Goal: Task Accomplishment & Management: Complete application form

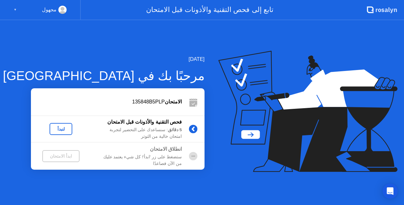
click at [64, 129] on div "لنبدأ" at bounding box center [61, 129] width 18 height 5
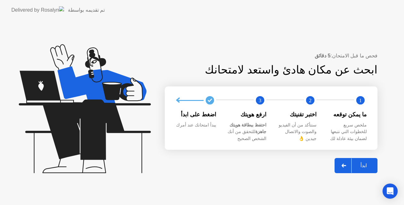
click at [365, 166] on div "ابدأ" at bounding box center [363, 165] width 24 height 6
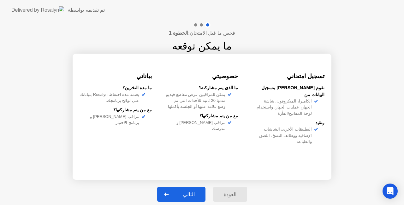
click at [183, 197] on div "التالي" at bounding box center [188, 194] width 29 height 6
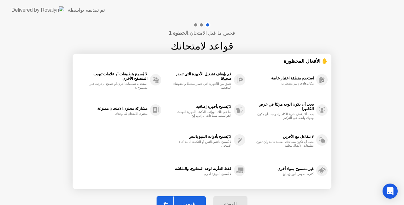
click at [183, 198] on button "فهمت" at bounding box center [180, 203] width 49 height 15
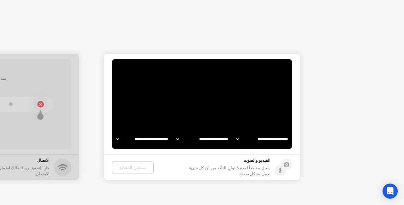
select select "**********"
select select "*******"
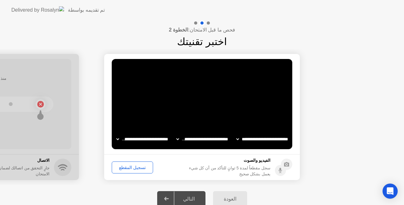
click at [194, 199] on div "التالي" at bounding box center [188, 199] width 29 height 6
click at [192, 197] on div "التالي" at bounding box center [188, 199] width 29 height 6
click at [124, 167] on div "تسجيل المقطع" at bounding box center [132, 167] width 37 height 5
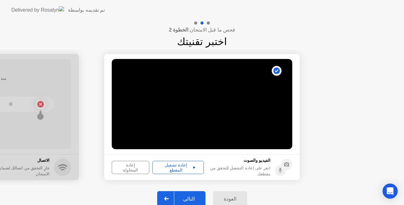
click at [164, 166] on div "إعادة تشغيل المقطع" at bounding box center [178, 167] width 47 height 10
click at [197, 197] on div "التالي" at bounding box center [188, 199] width 29 height 6
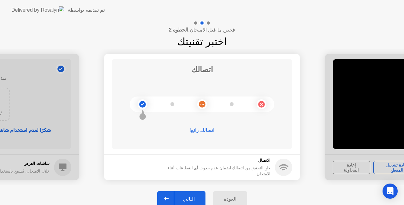
click at [194, 196] on div "التالي" at bounding box center [188, 199] width 29 height 6
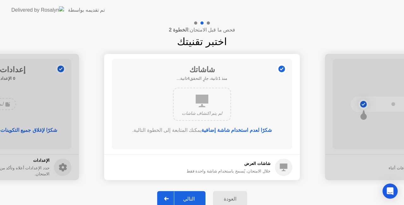
click at [194, 196] on div "التالي" at bounding box center [188, 199] width 29 height 6
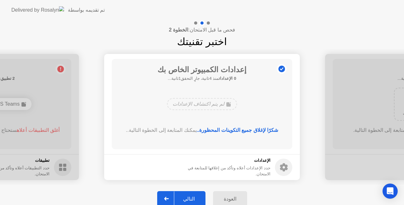
click at [194, 196] on div "التالي" at bounding box center [188, 199] width 29 height 6
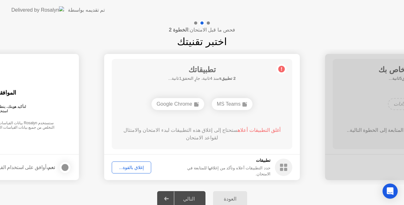
click at [194, 196] on div "التالي" at bounding box center [188, 199] width 29 height 6
click at [134, 166] on div "إغلاق بالقوة..." at bounding box center [131, 167] width 35 height 5
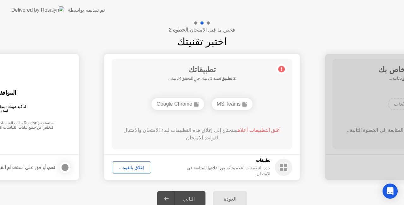
click at [190, 198] on div "التالي" at bounding box center [188, 199] width 29 height 6
click at [190, 196] on div "التالي" at bounding box center [188, 199] width 29 height 6
click at [171, 105] on div "Google Chrome" at bounding box center [177, 104] width 53 height 12
click at [189, 198] on div "التالي" at bounding box center [188, 199] width 29 height 6
click at [190, 199] on div "التالي" at bounding box center [188, 199] width 29 height 6
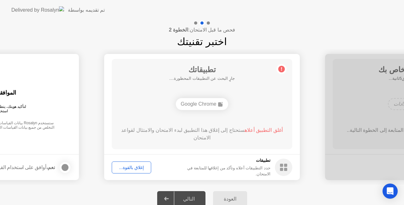
click at [280, 169] on circle at bounding box center [283, 167] width 17 height 17
click at [189, 197] on div "التالي" at bounding box center [188, 199] width 29 height 6
click at [281, 69] on icon at bounding box center [281, 69] width 1 height 3
click at [282, 167] on rect at bounding box center [281, 165] width 3 height 3
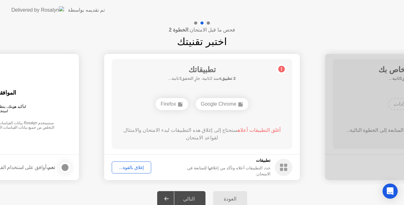
click at [141, 195] on div "العودة التالي" at bounding box center [202, 199] width 404 height 28
click at [100, 188] on div "العودة التالي" at bounding box center [202, 199] width 404 height 28
click at [129, 165] on div "إغلاق بالقوة..." at bounding box center [131, 167] width 35 height 5
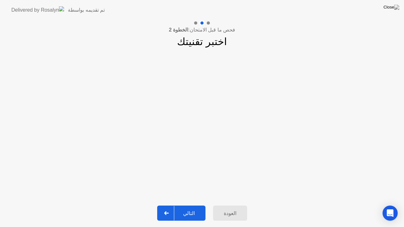
click at [192, 205] on div "التالي" at bounding box center [188, 213] width 29 height 6
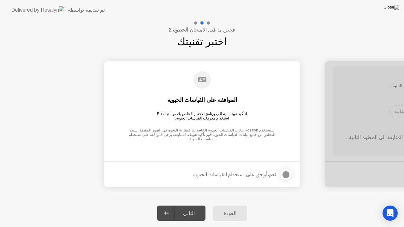
click at [192, 205] on div "التالي" at bounding box center [188, 213] width 29 height 6
click at [286, 172] on div at bounding box center [286, 175] width 8 height 8
click at [194, 205] on div "التالي" at bounding box center [188, 213] width 29 height 6
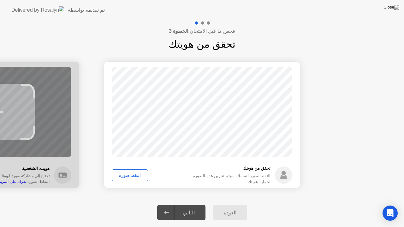
click at [133, 175] on div "التقط صورة" at bounding box center [130, 175] width 32 height 5
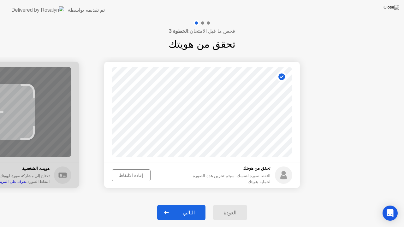
click at [190, 205] on div "التالي" at bounding box center [188, 213] width 29 height 6
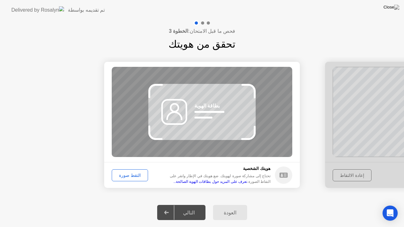
click at [38, 205] on div "العودة التالي" at bounding box center [202, 212] width 404 height 29
click at [131, 176] on div "التقط صورة" at bounding box center [130, 175] width 32 height 5
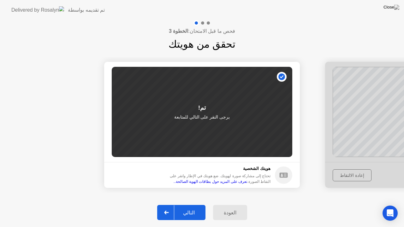
click at [191, 205] on div "التالي" at bounding box center [188, 213] width 29 height 6
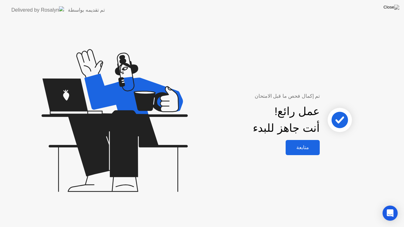
click at [308, 144] on div "متابعة" at bounding box center [302, 147] width 30 height 6
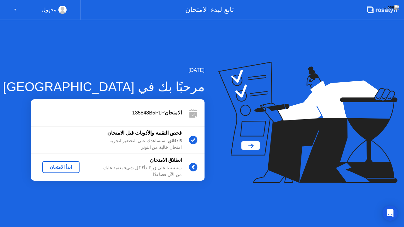
click at [69, 170] on div "ابدأ الامتحان" at bounding box center [61, 167] width 32 height 5
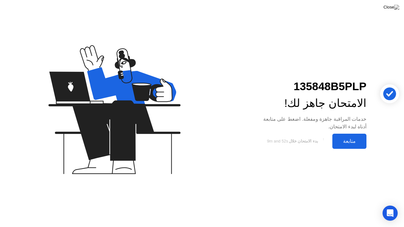
click at [347, 142] on div "متابعة" at bounding box center [349, 141] width 30 height 6
